Goal: Information Seeking & Learning: Find specific fact

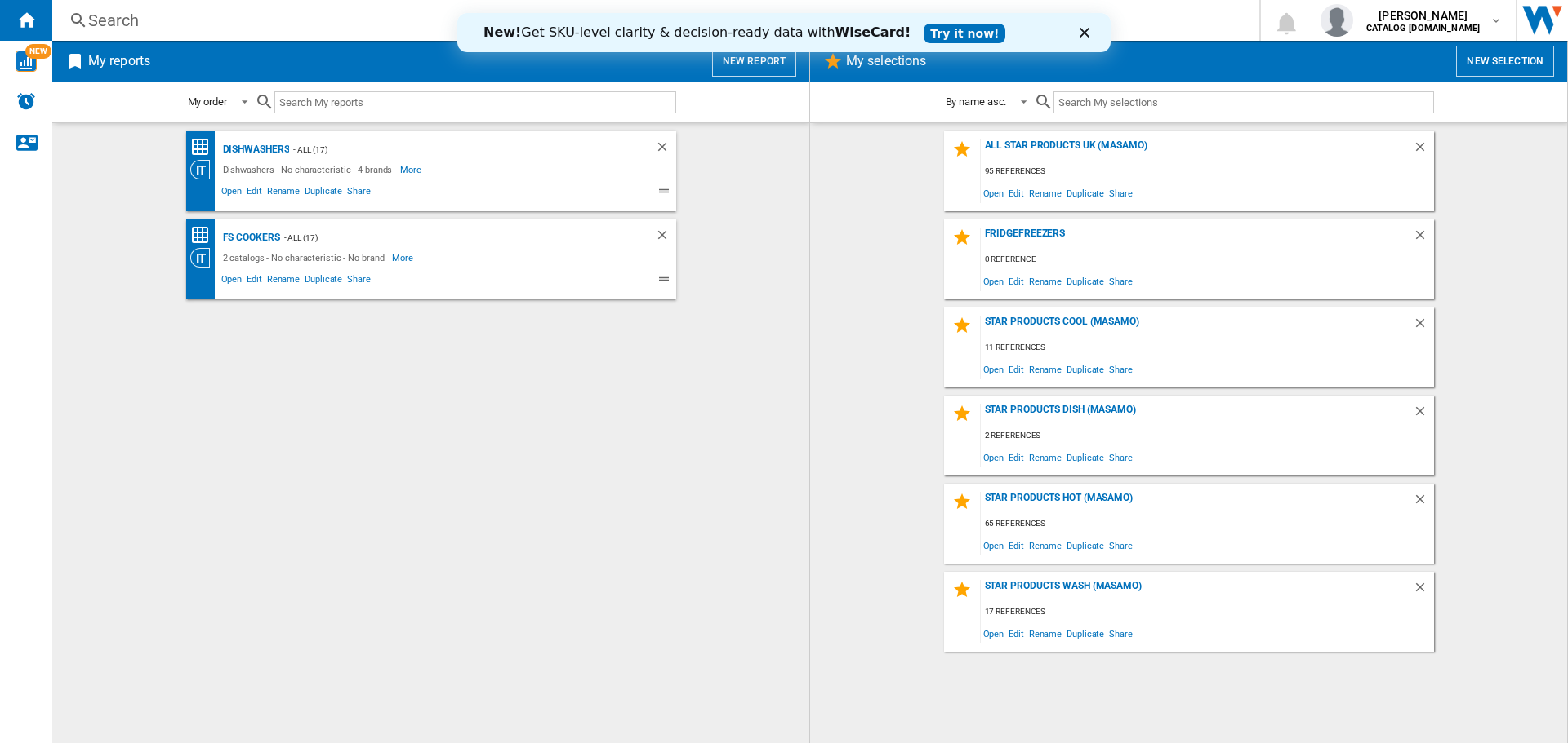
click at [107, 25] on div "Search" at bounding box center [652, 20] width 1128 height 23
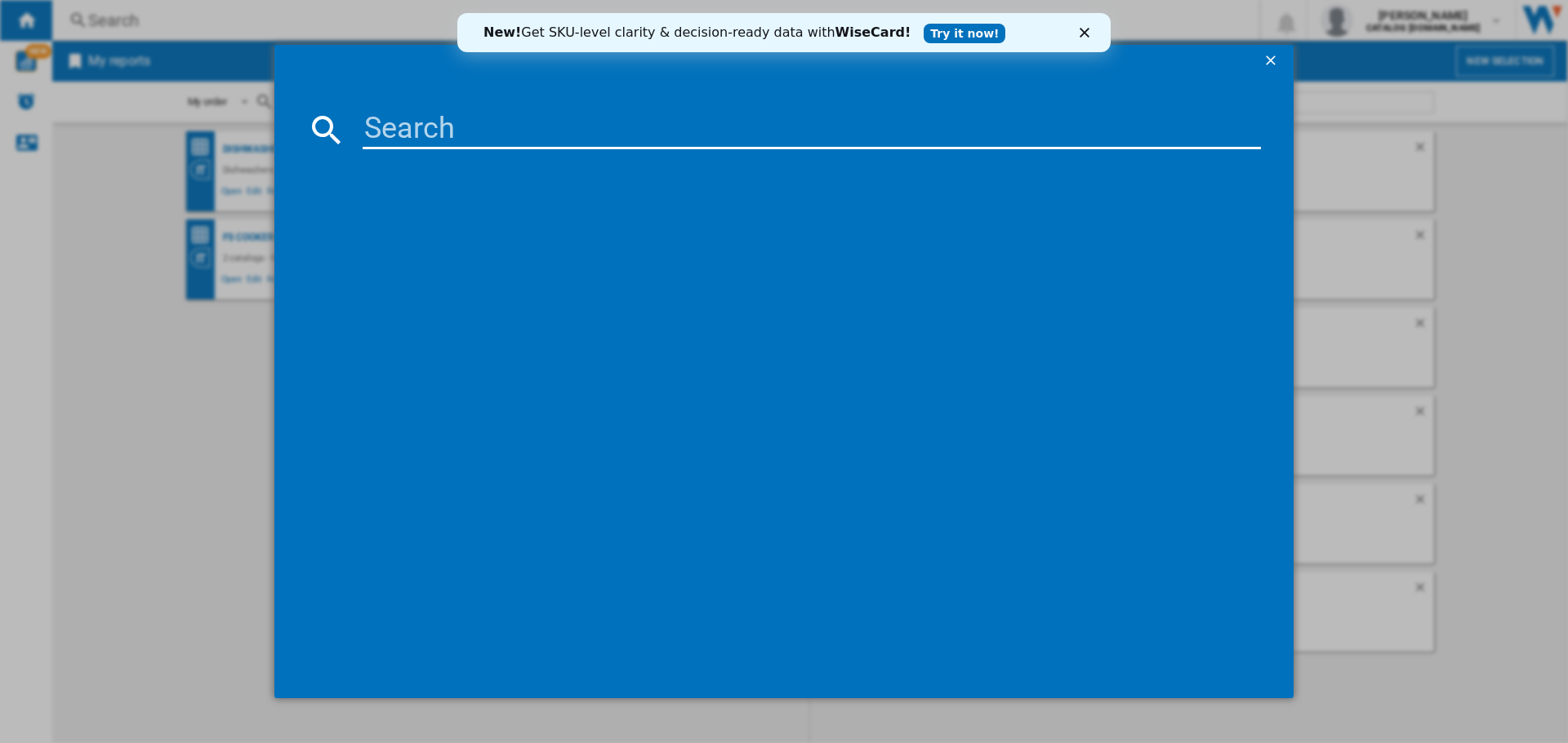
click at [1084, 34] on icon "Close" at bounding box center [1084, 32] width 9 height 9
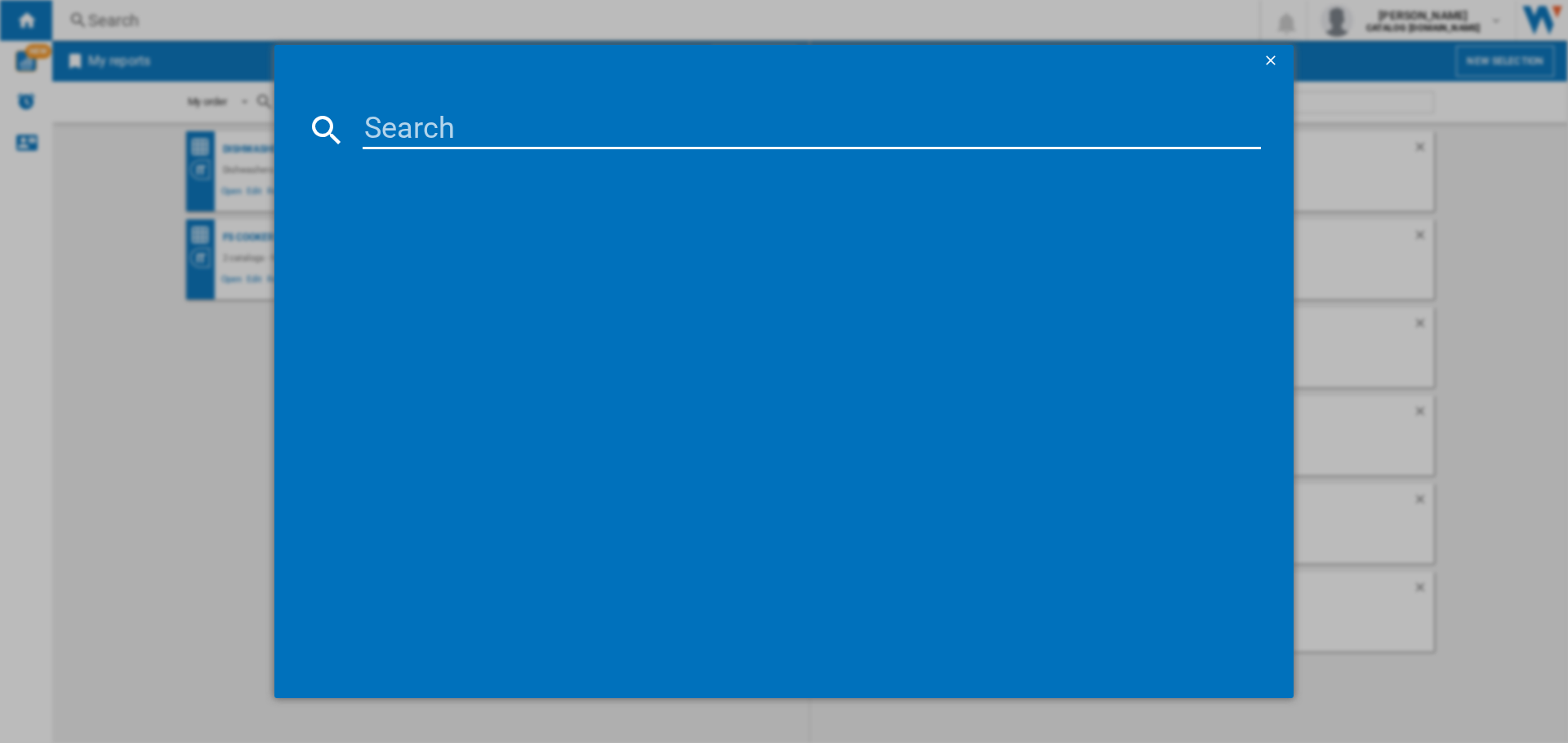
click at [376, 137] on input at bounding box center [811, 130] width 898 height 39
paste input "DCB331010M"
type input "DCB331010M"
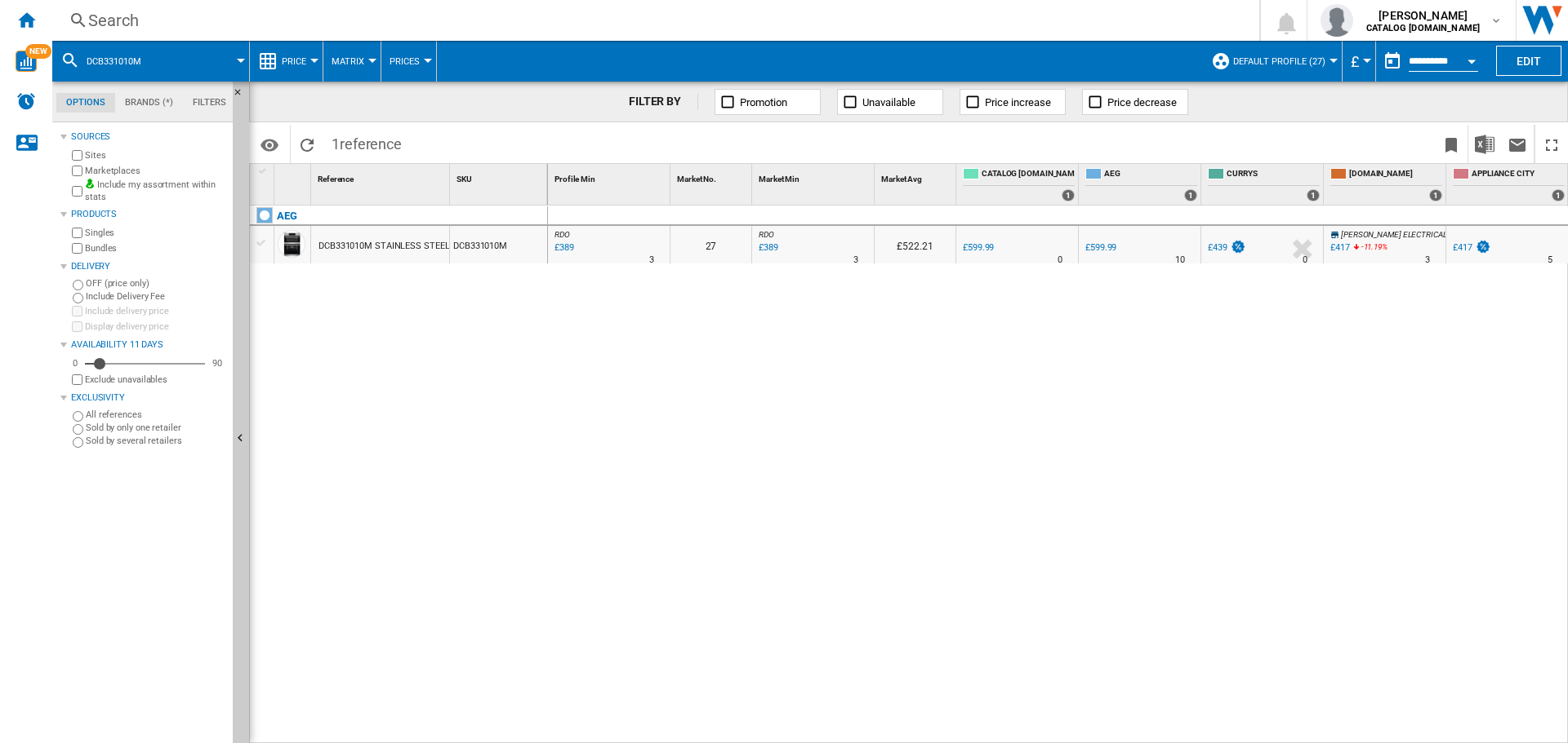
click at [393, 243] on div "DCB331010M STAINLESS STEEL" at bounding box center [384, 247] width 131 height 38
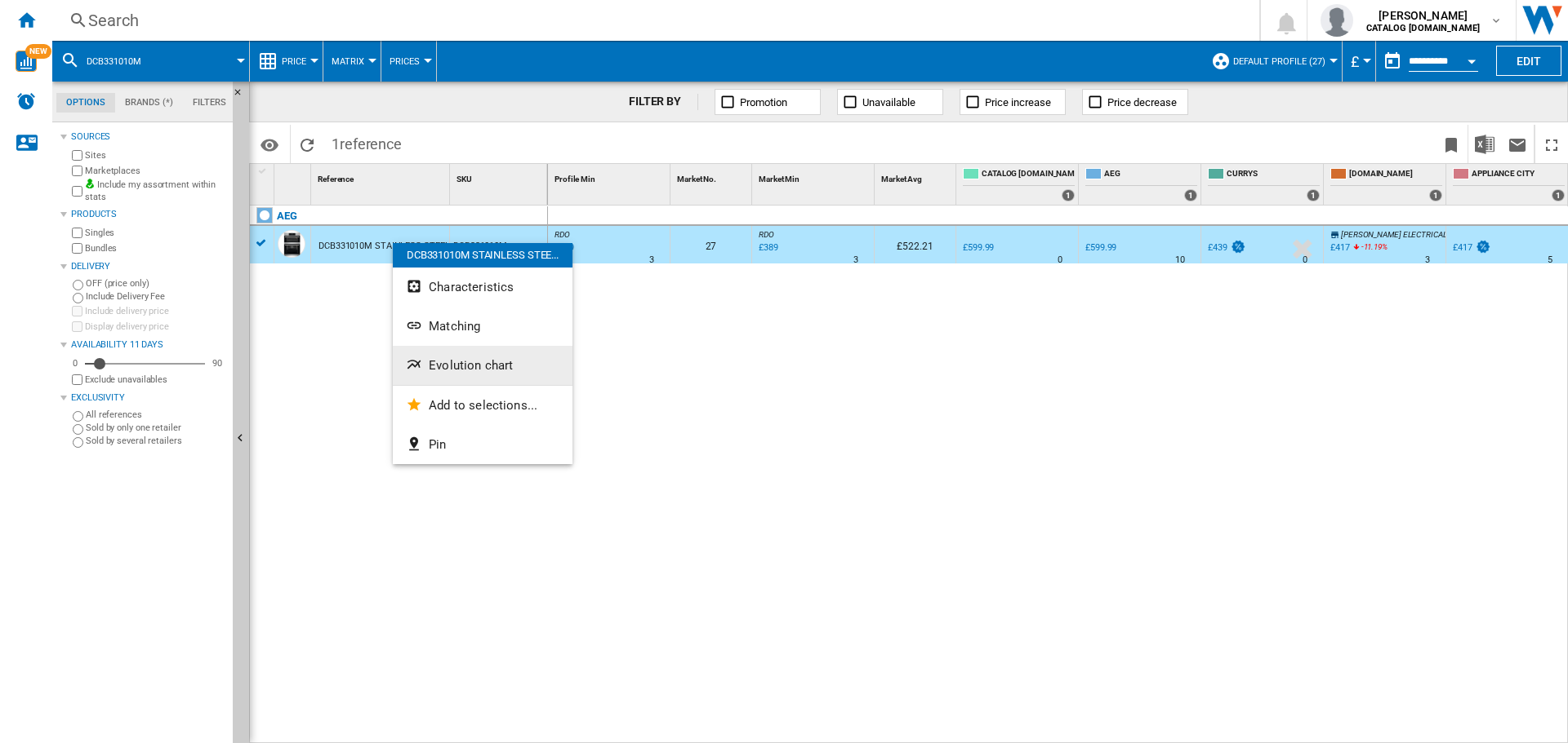
click at [416, 354] on button "Evolution chart" at bounding box center [483, 366] width 179 height 39
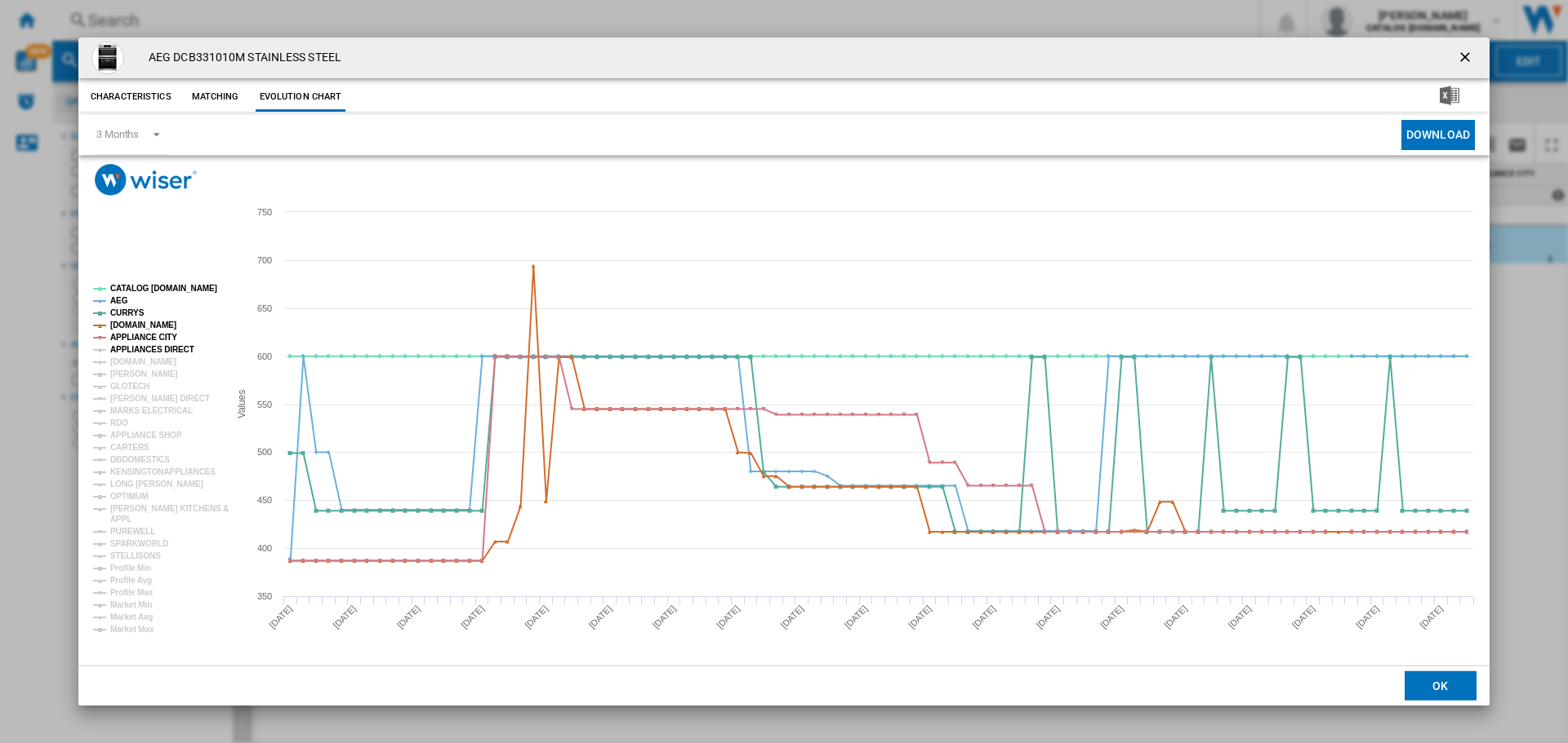
click at [151, 348] on tspan "APPLIANCES DIRECT" at bounding box center [152, 349] width 84 height 9
click at [137, 362] on tspan "[DOMAIN_NAME]" at bounding box center [143, 362] width 66 height 9
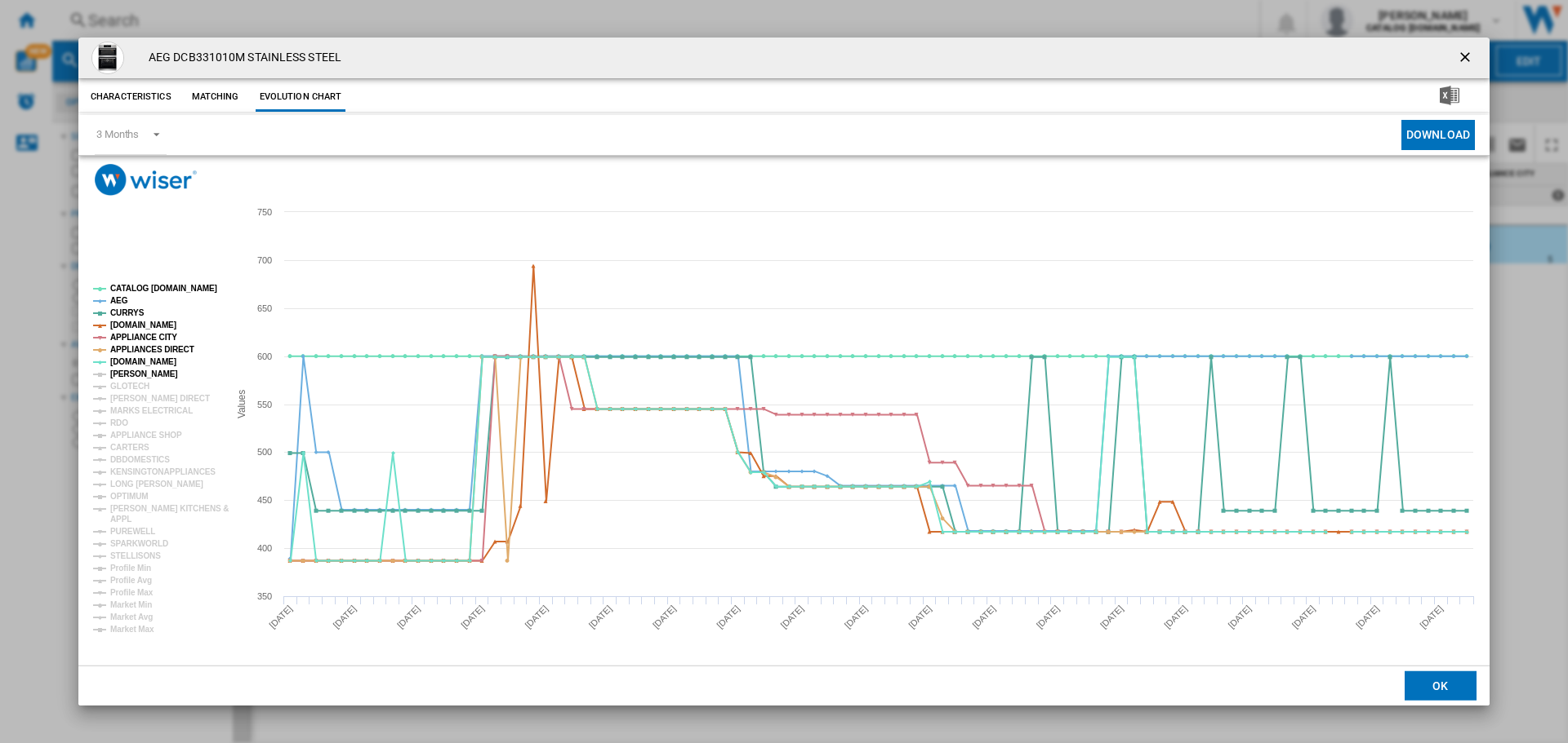
click at [130, 371] on tspan "[PERSON_NAME]" at bounding box center [144, 374] width 68 height 9
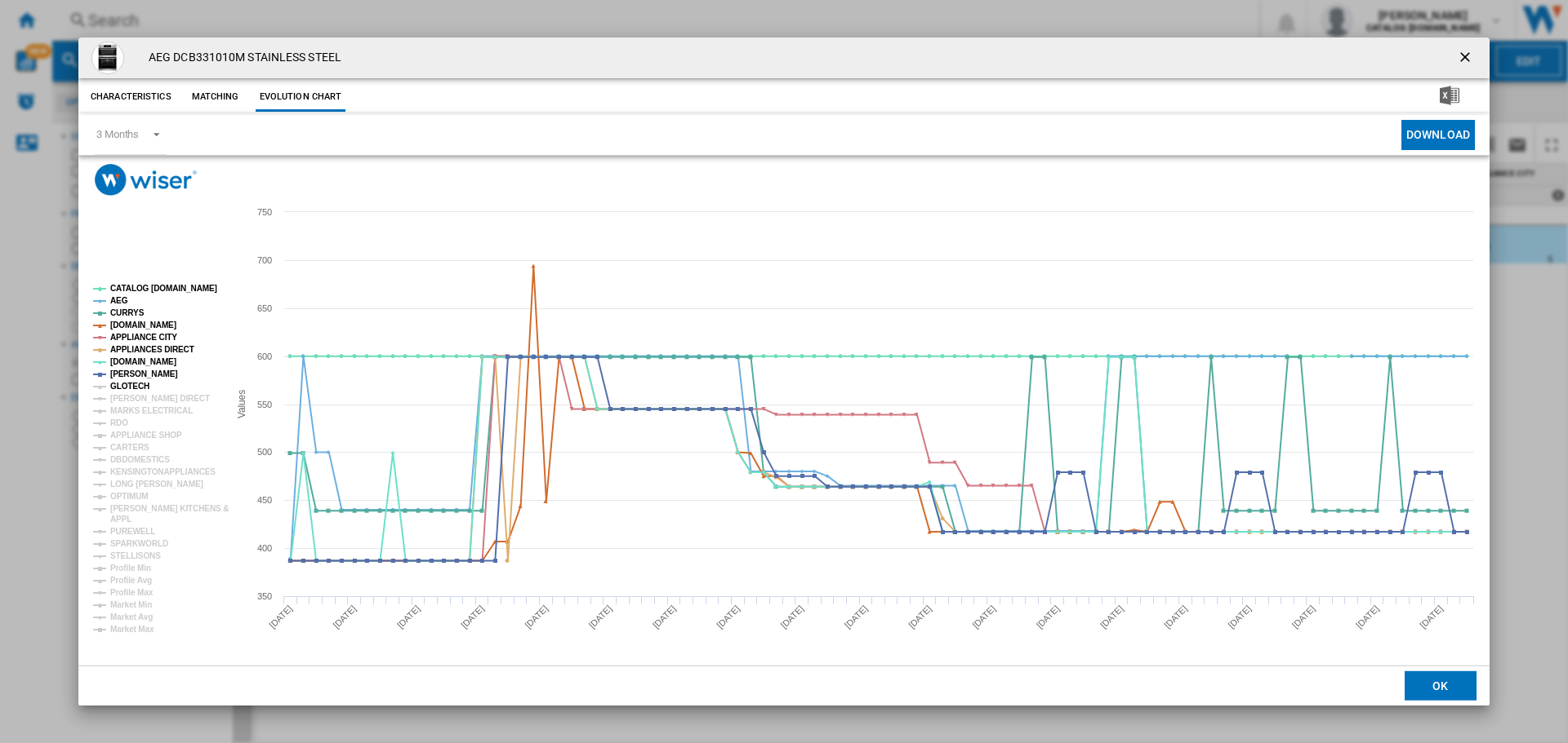
click at [130, 382] on tspan "GLOTECH" at bounding box center [130, 386] width 39 height 9
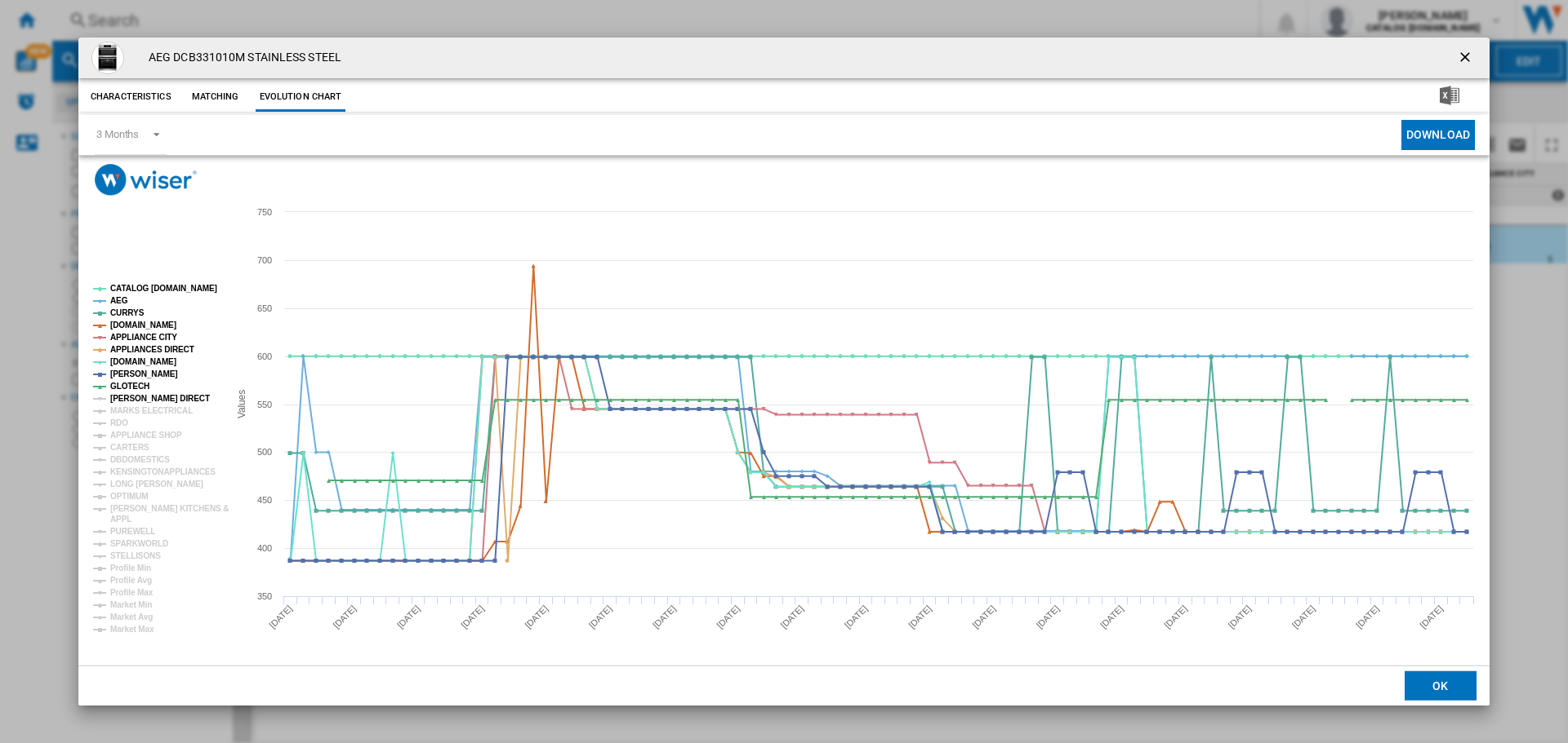
click at [126, 399] on tspan "[PERSON_NAME] DIRECT" at bounding box center [160, 398] width 100 height 9
click at [126, 407] on tspan "MARKS ELECTRICAL" at bounding box center [151, 411] width 83 height 9
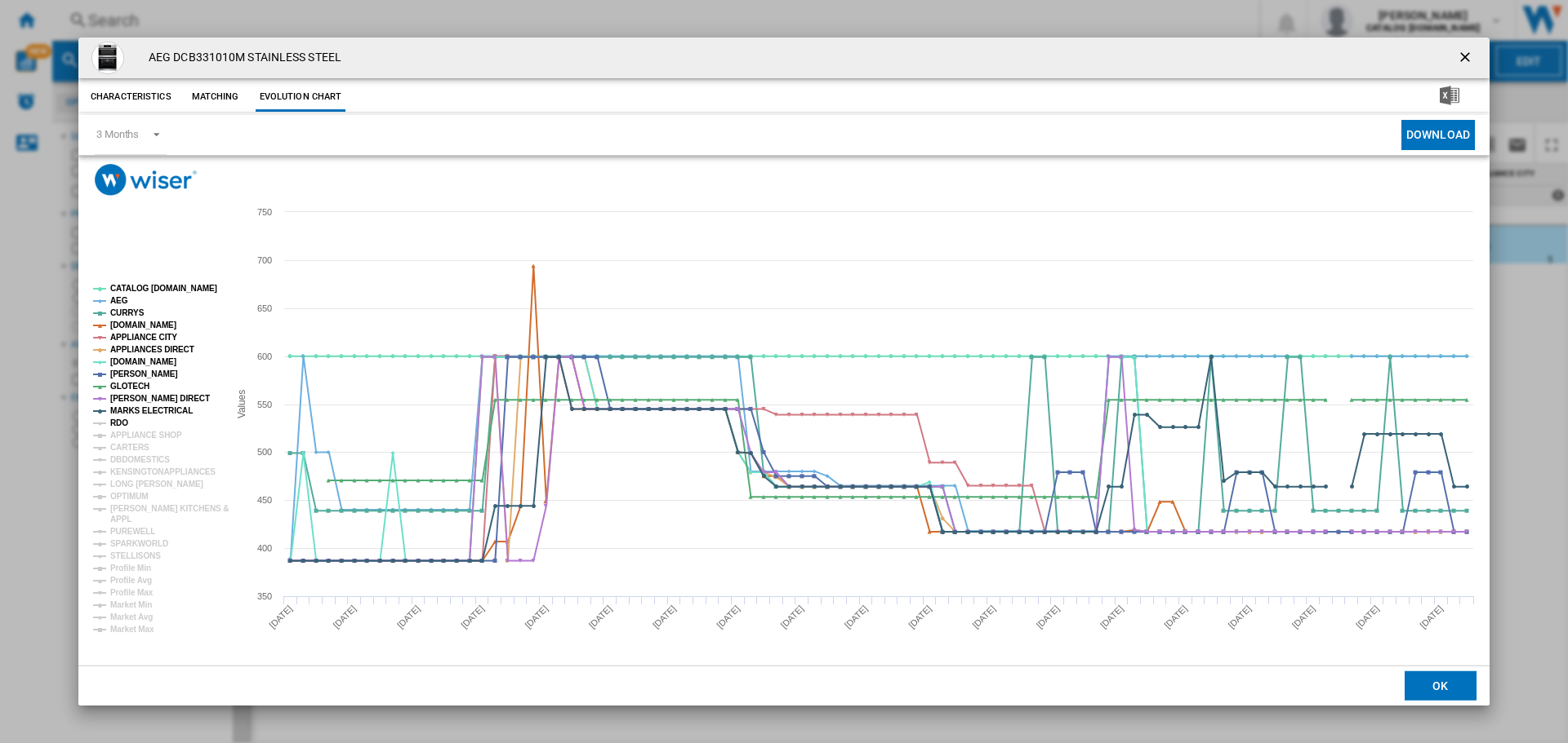
click at [120, 421] on tspan "RDO" at bounding box center [119, 423] width 18 height 9
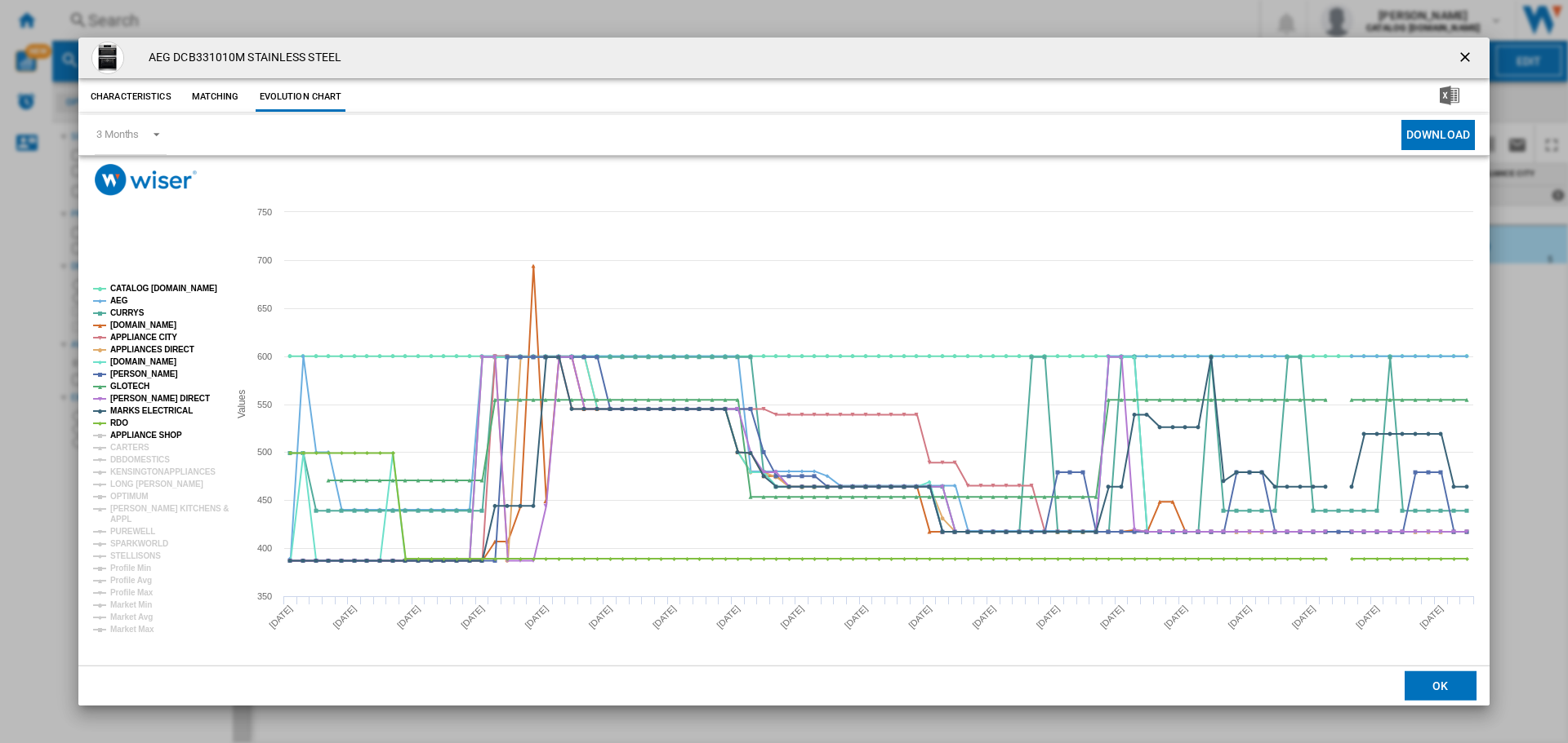
click at [119, 436] on tspan "APPLIANCE SHOP" at bounding box center [146, 435] width 72 height 9
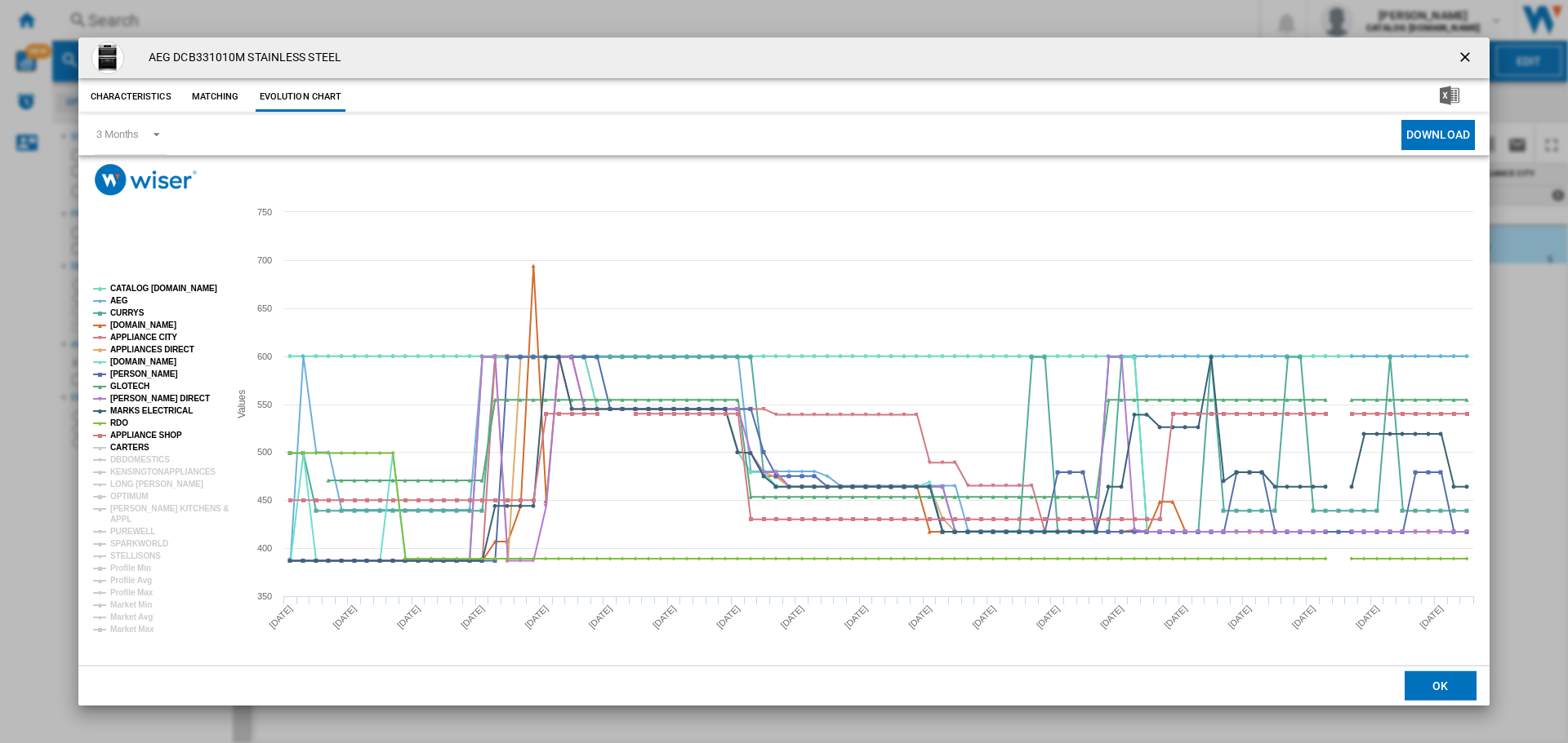
click at [120, 446] on tspan "CARTERS" at bounding box center [130, 448] width 39 height 9
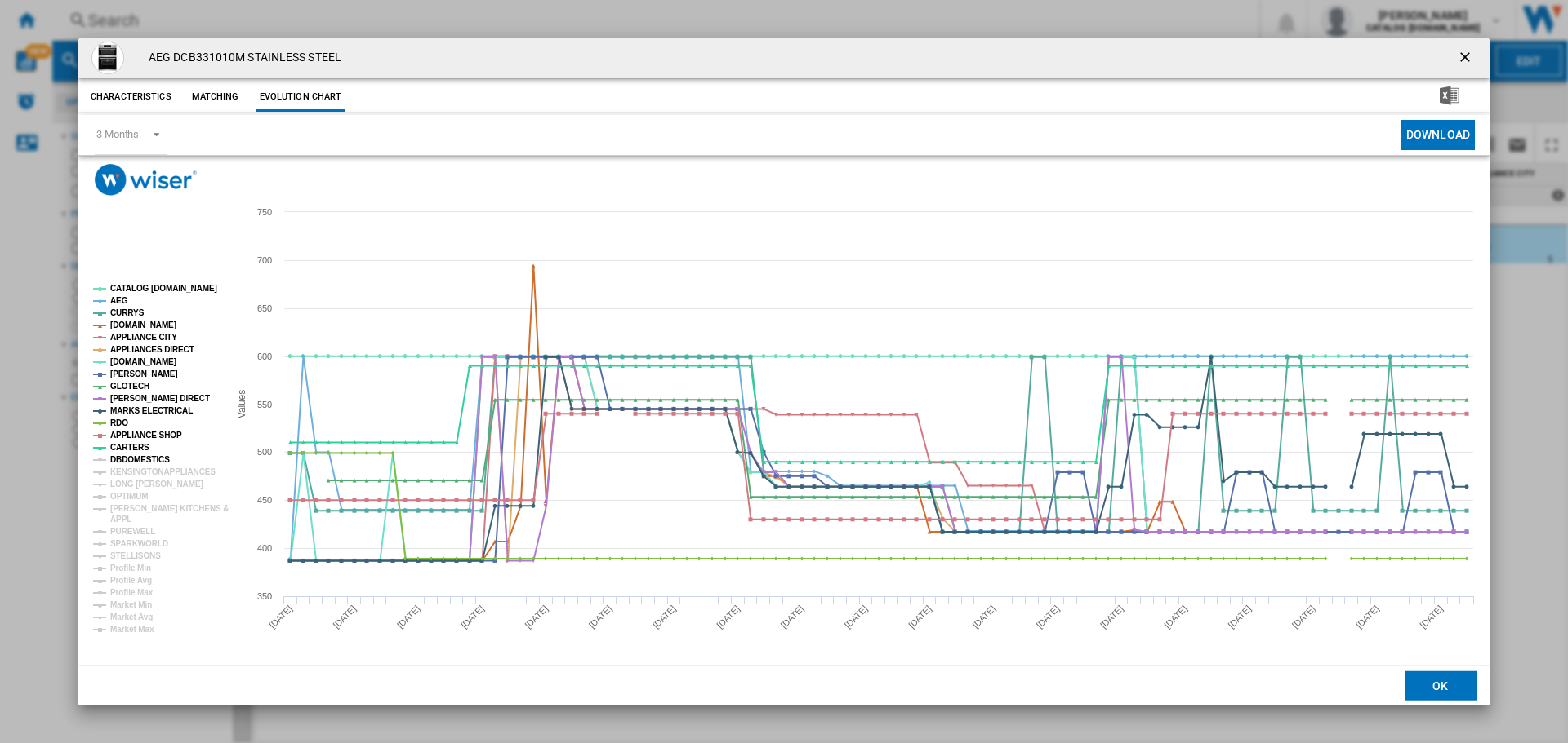
click at [121, 462] on tspan "DBDOMESTICS" at bounding box center [140, 459] width 60 height 9
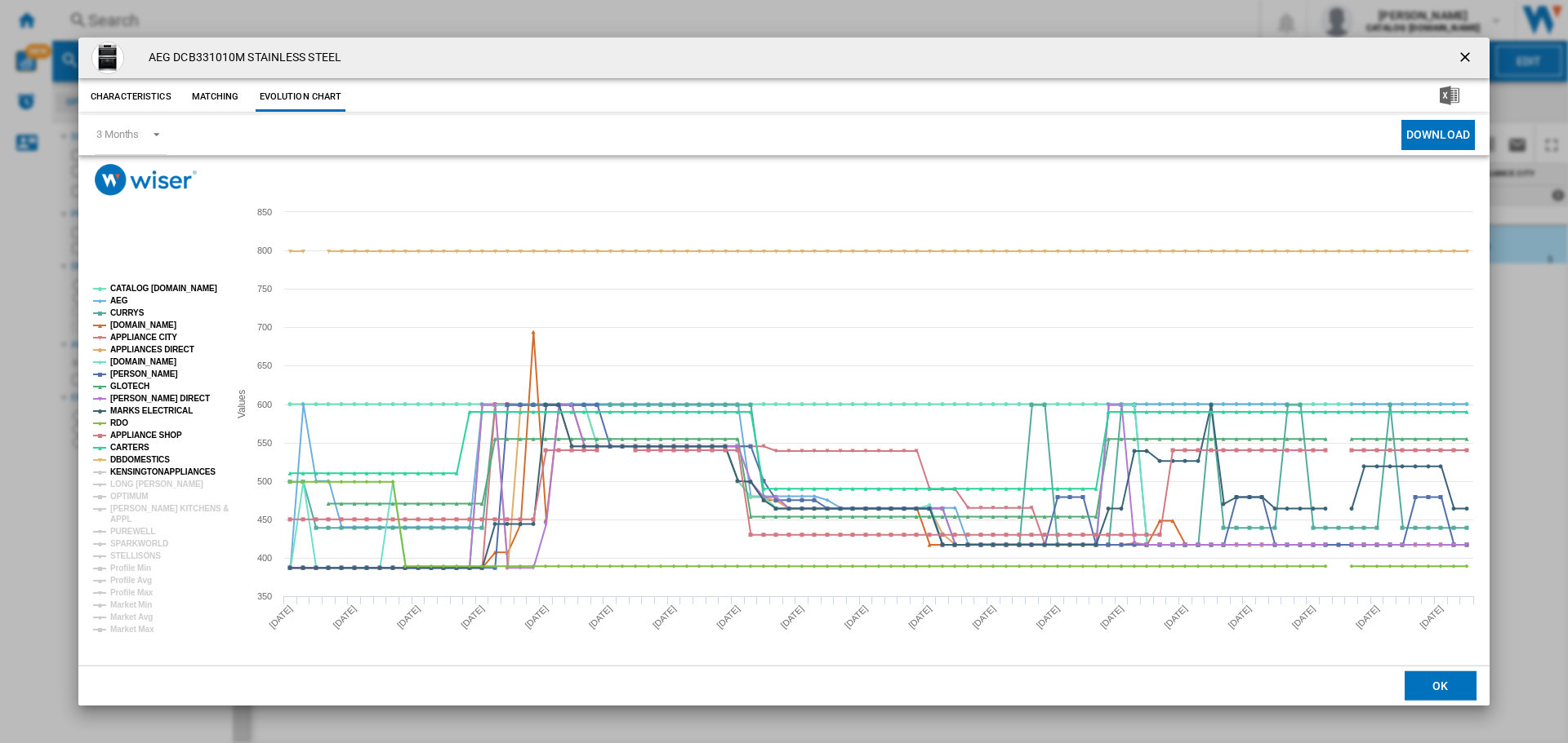
click at [120, 467] on tspan "KENSINGTONAPPLIANCES" at bounding box center [162, 471] width 105 height 9
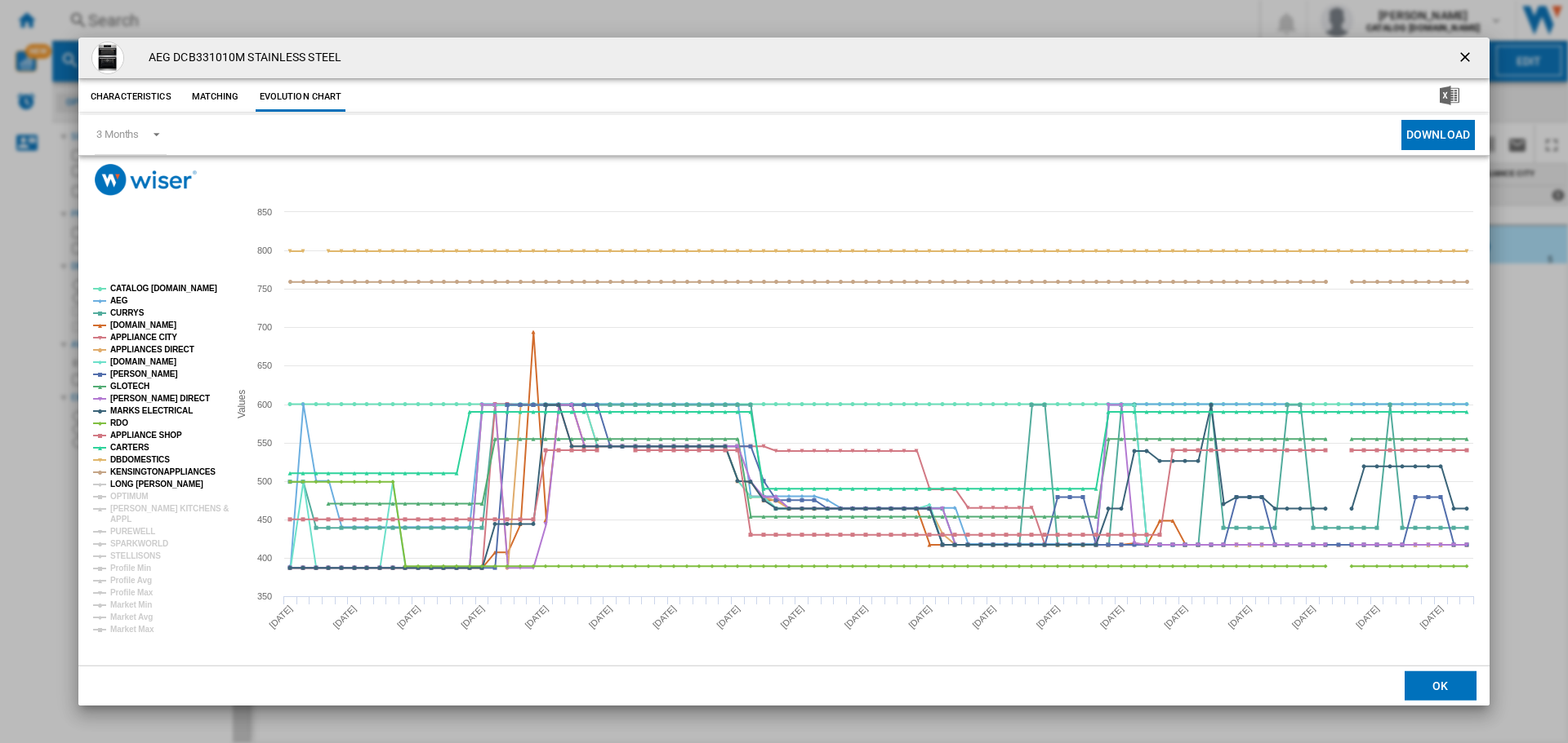
click at [121, 480] on tspan "LONG [PERSON_NAME]" at bounding box center [156, 484] width 93 height 9
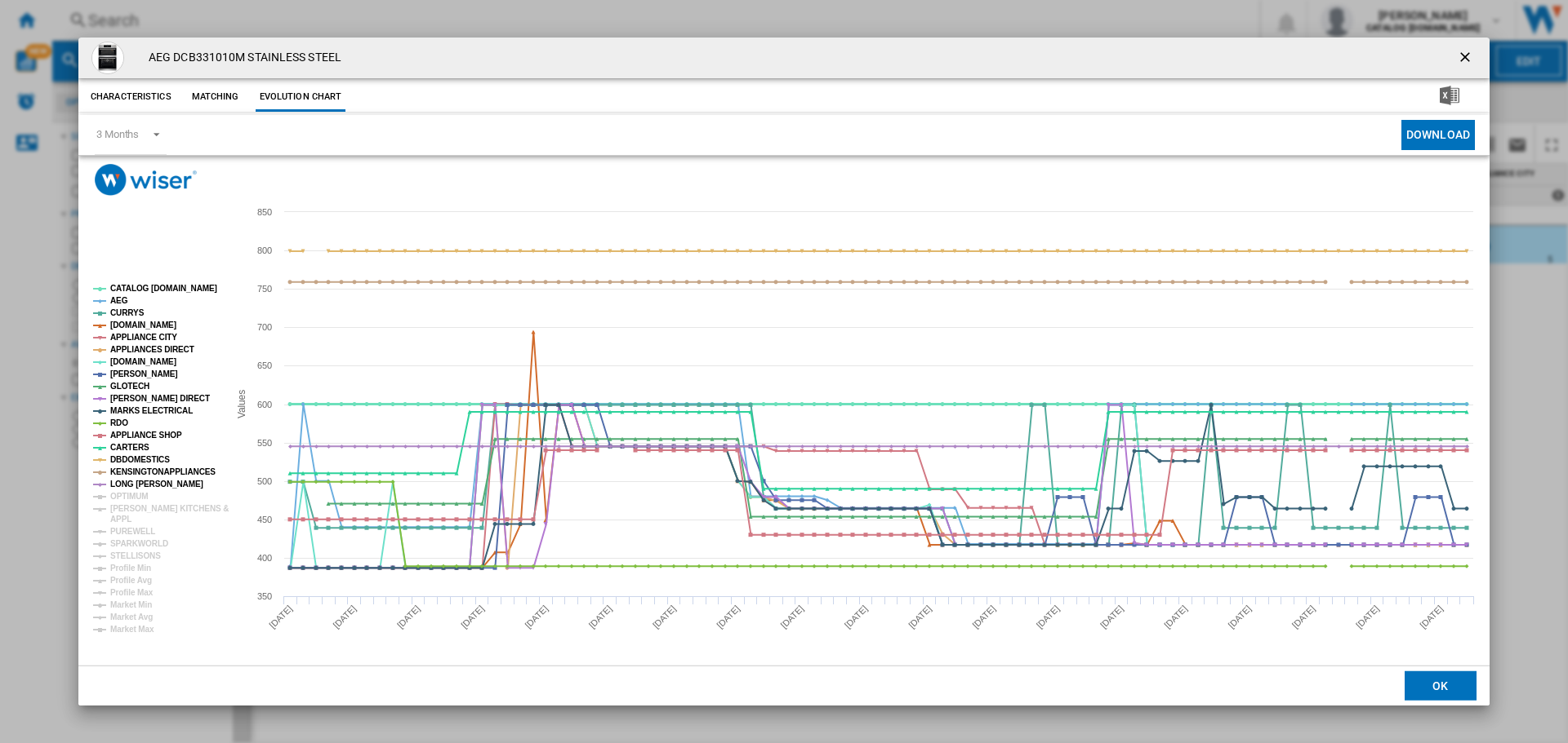
click at [132, 288] on tspan "CATALOG [DOMAIN_NAME]" at bounding box center [163, 289] width 107 height 9
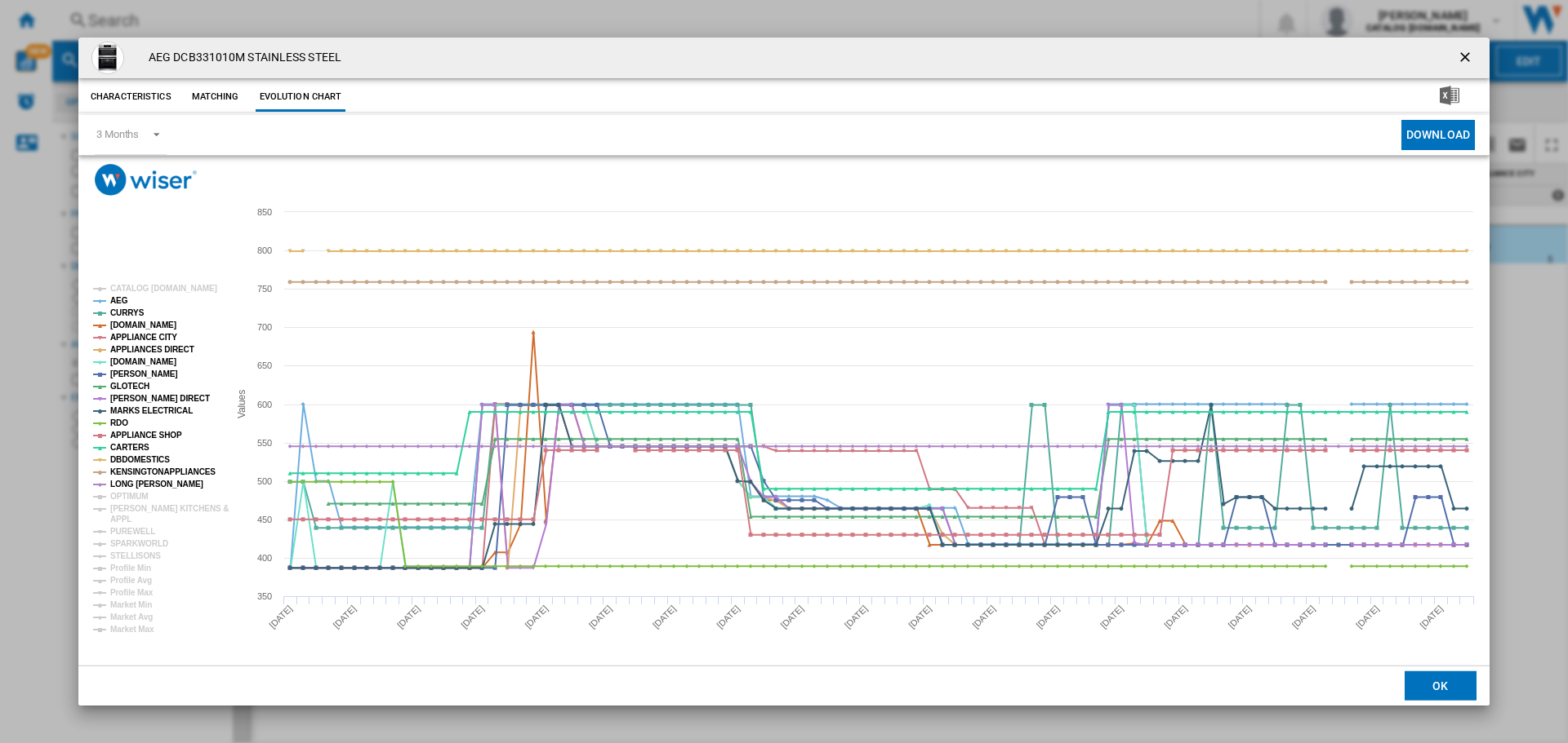
click at [132, 288] on tspan "CATALOG [DOMAIN_NAME]" at bounding box center [163, 289] width 107 height 9
click at [113, 302] on tspan "AEG" at bounding box center [119, 301] width 18 height 9
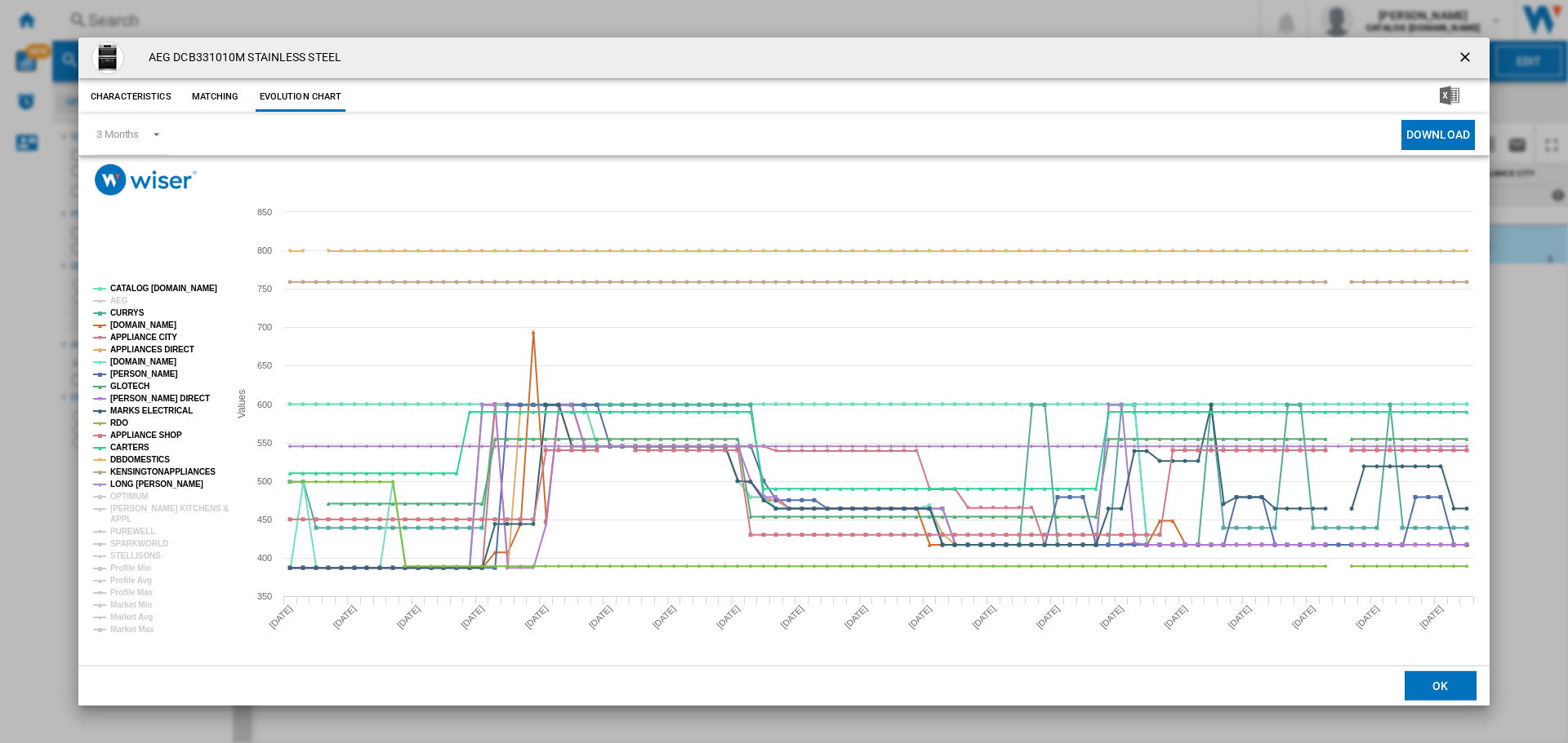
click at [113, 302] on tspan "AEG" at bounding box center [119, 301] width 18 height 9
click at [115, 327] on tspan "[DOMAIN_NAME]" at bounding box center [143, 325] width 66 height 9
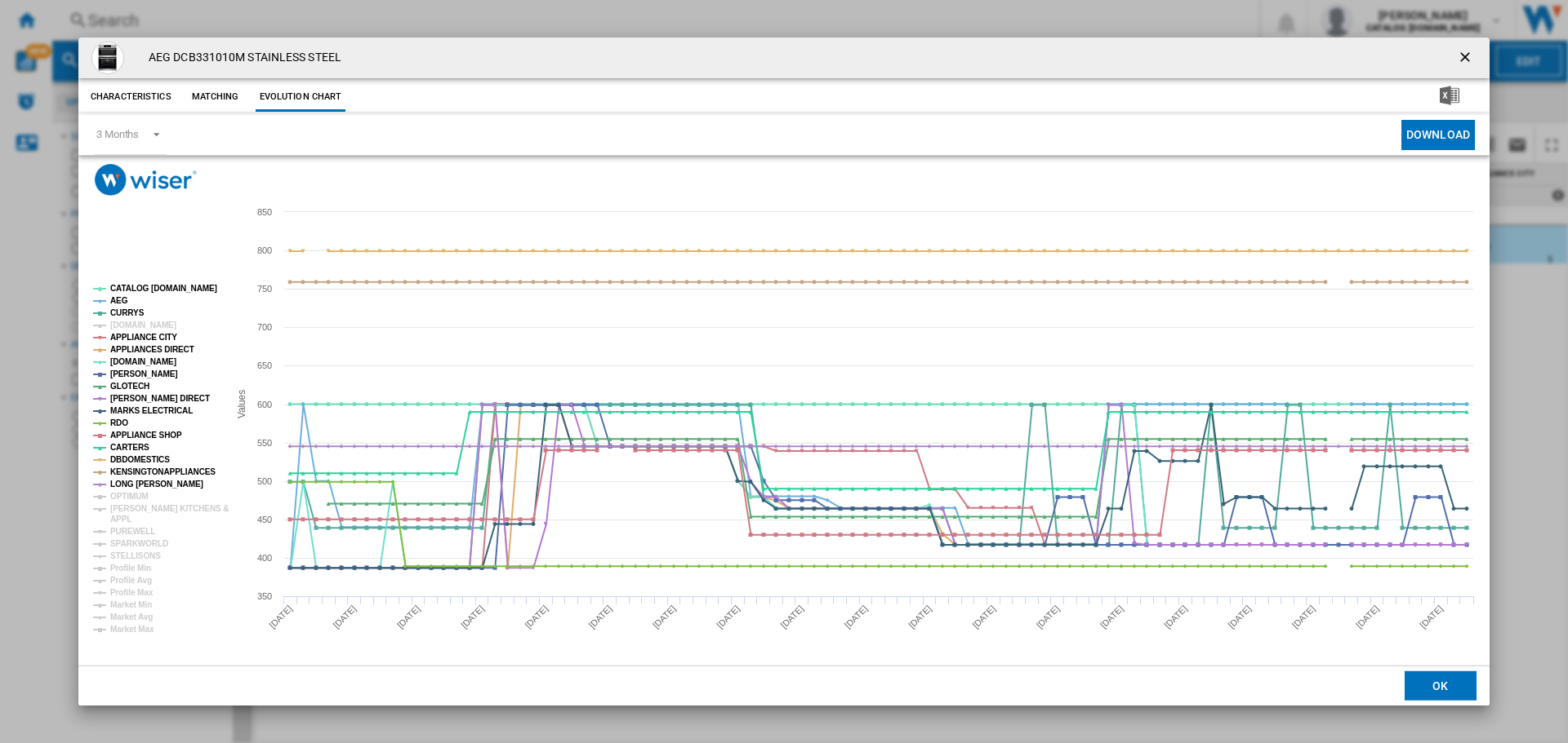
click at [115, 327] on tspan "[DOMAIN_NAME]" at bounding box center [143, 325] width 66 height 9
click at [124, 482] on tspan "LONG [PERSON_NAME]" at bounding box center [156, 484] width 93 height 9
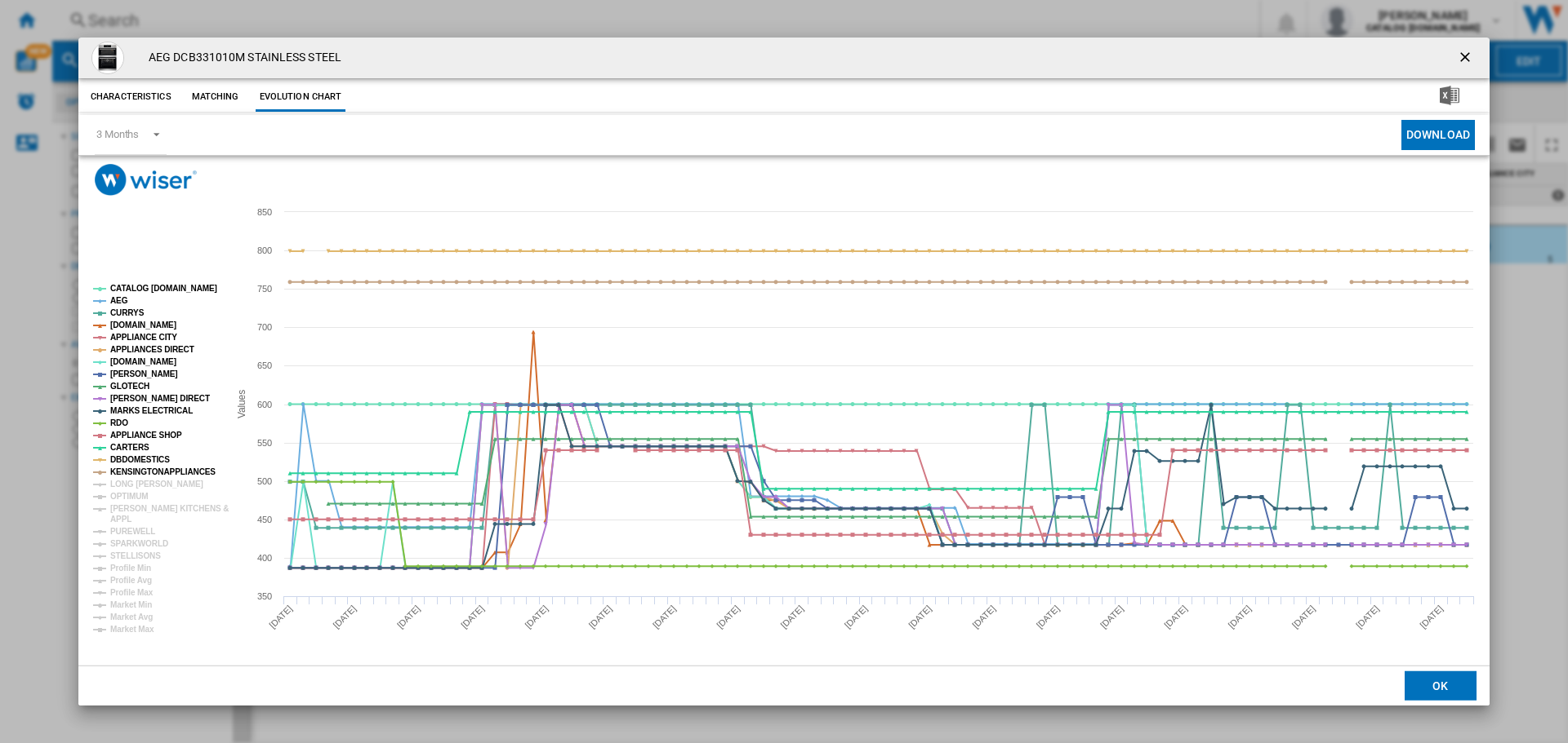
click at [124, 482] on tspan "LONG [PERSON_NAME]" at bounding box center [156, 484] width 93 height 9
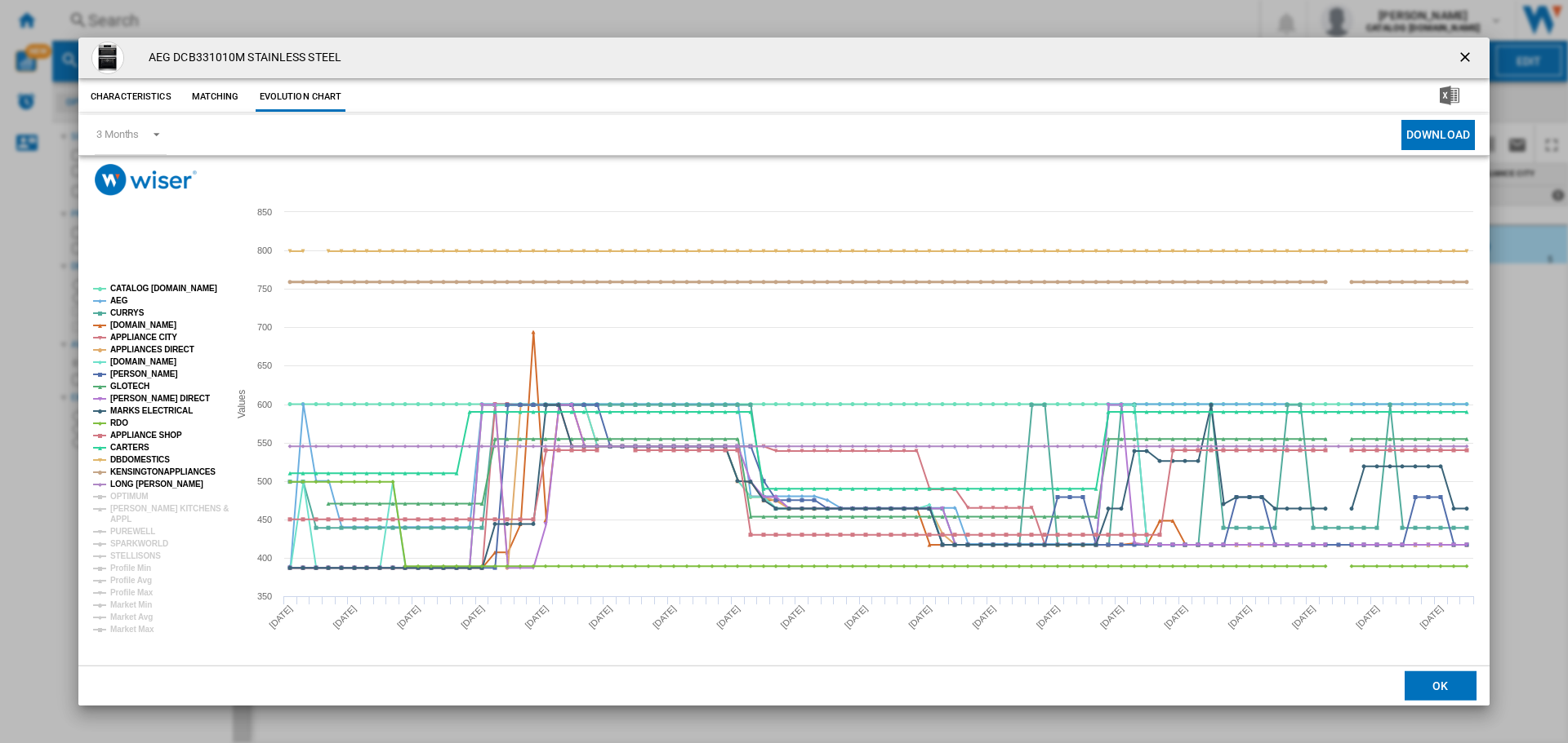
click at [132, 471] on tspan "KENSINGTONAPPLIANCES" at bounding box center [162, 471] width 105 height 9
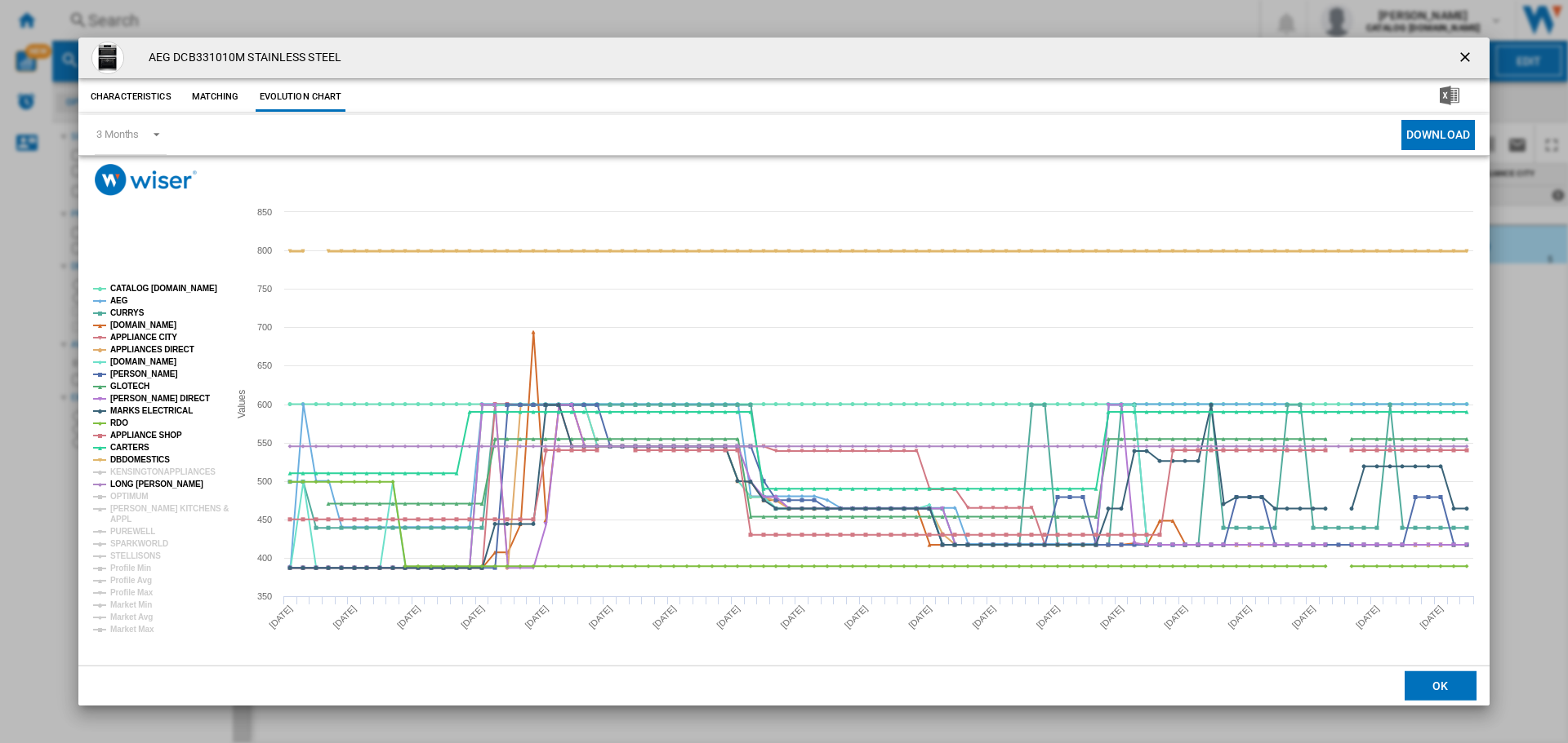
click at [138, 457] on tspan "DBDOMESTICS" at bounding box center [140, 459] width 60 height 9
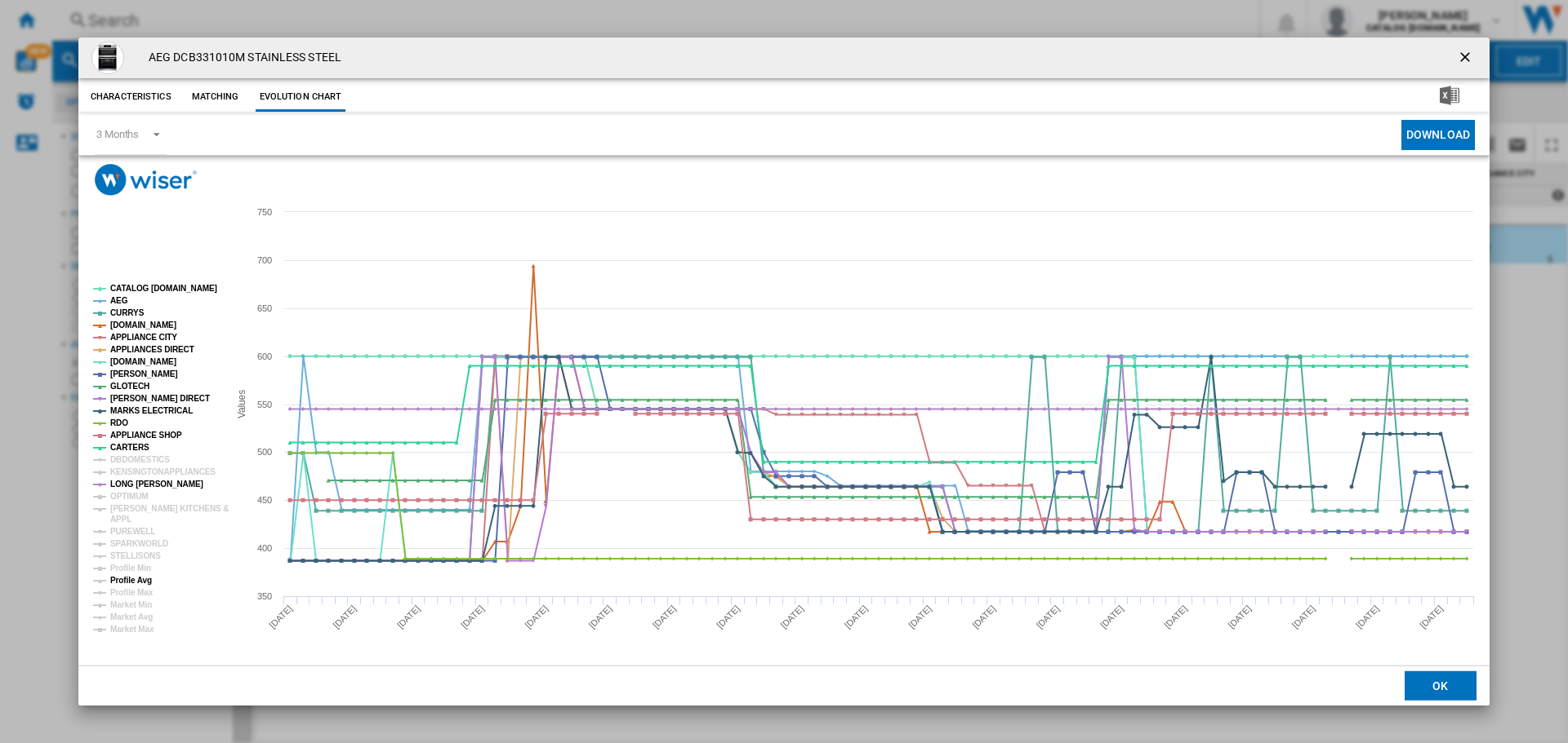
click at [135, 582] on tspan "Profile Avg" at bounding box center [131, 581] width 42 height 9
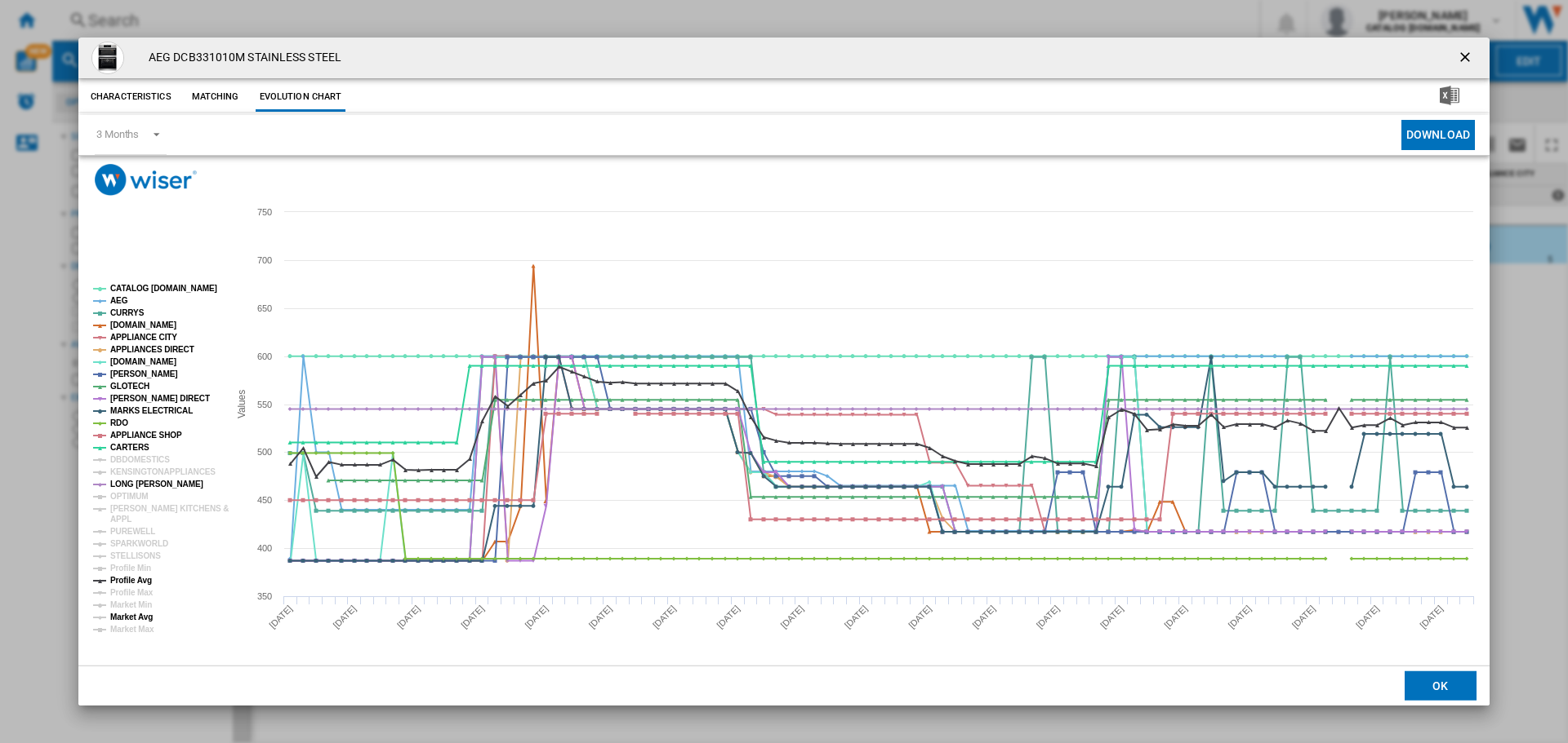
click at [128, 614] on tspan "Market Avg" at bounding box center [132, 617] width 43 height 9
click at [179, 284] on tspan "CATALOG [DOMAIN_NAME]" at bounding box center [163, 289] width 107 height 9
